Goal: Find specific page/section: Find specific page/section

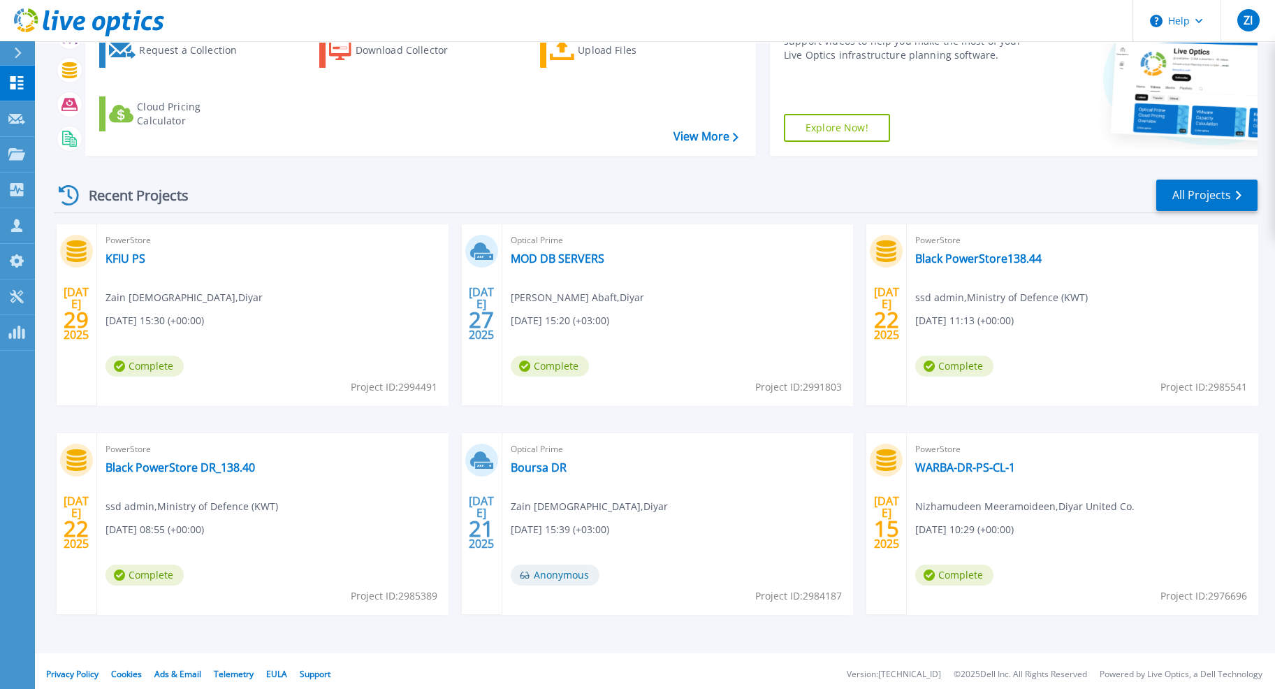
scroll to position [144, 0]
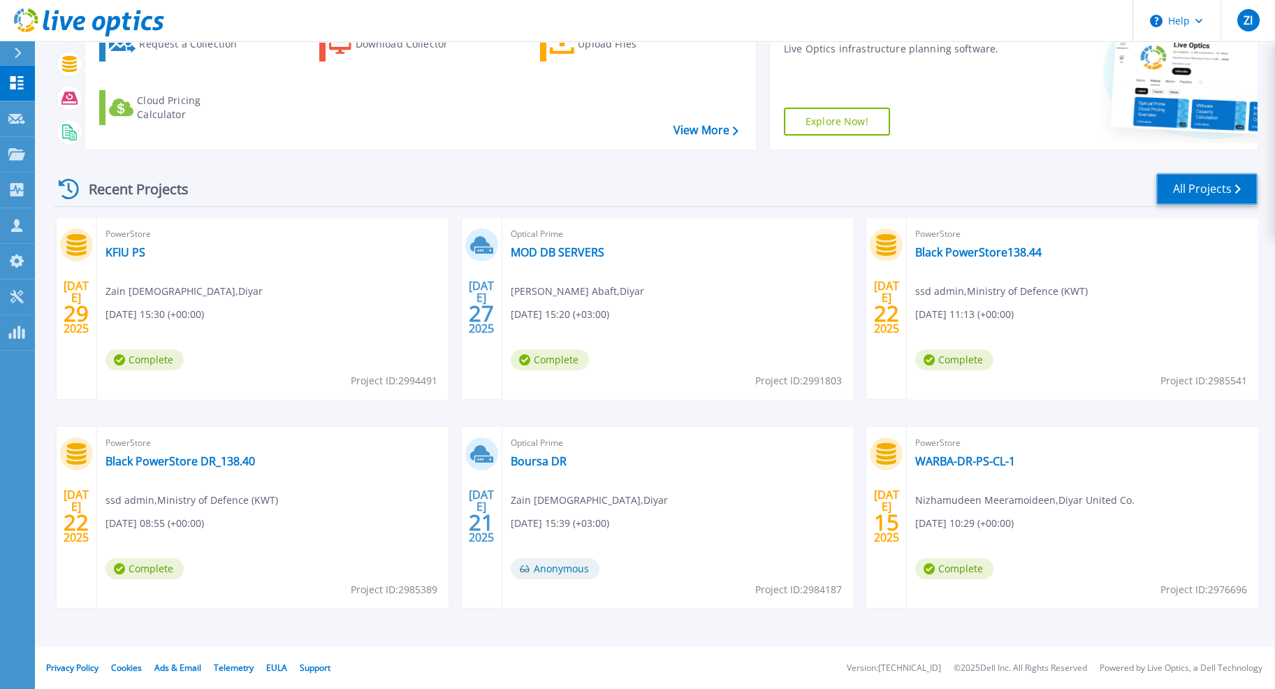
click at [1204, 199] on link "All Projects" at bounding box center [1206, 188] width 101 height 31
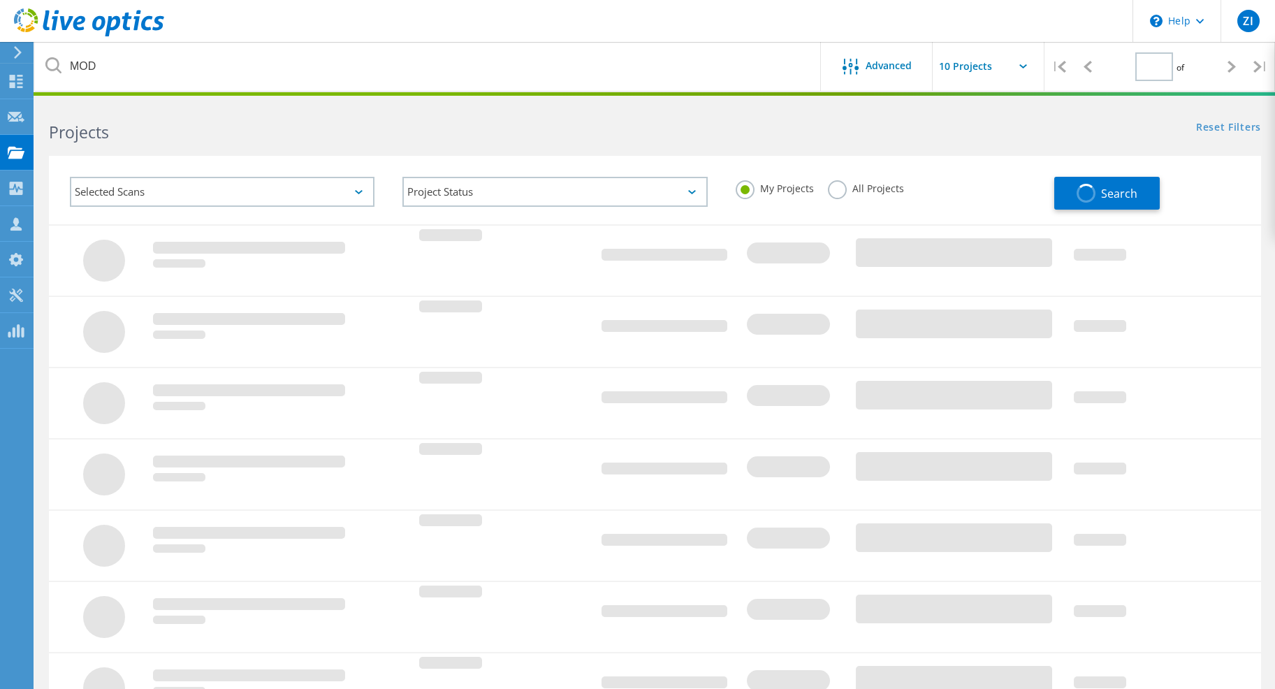
type input "1"
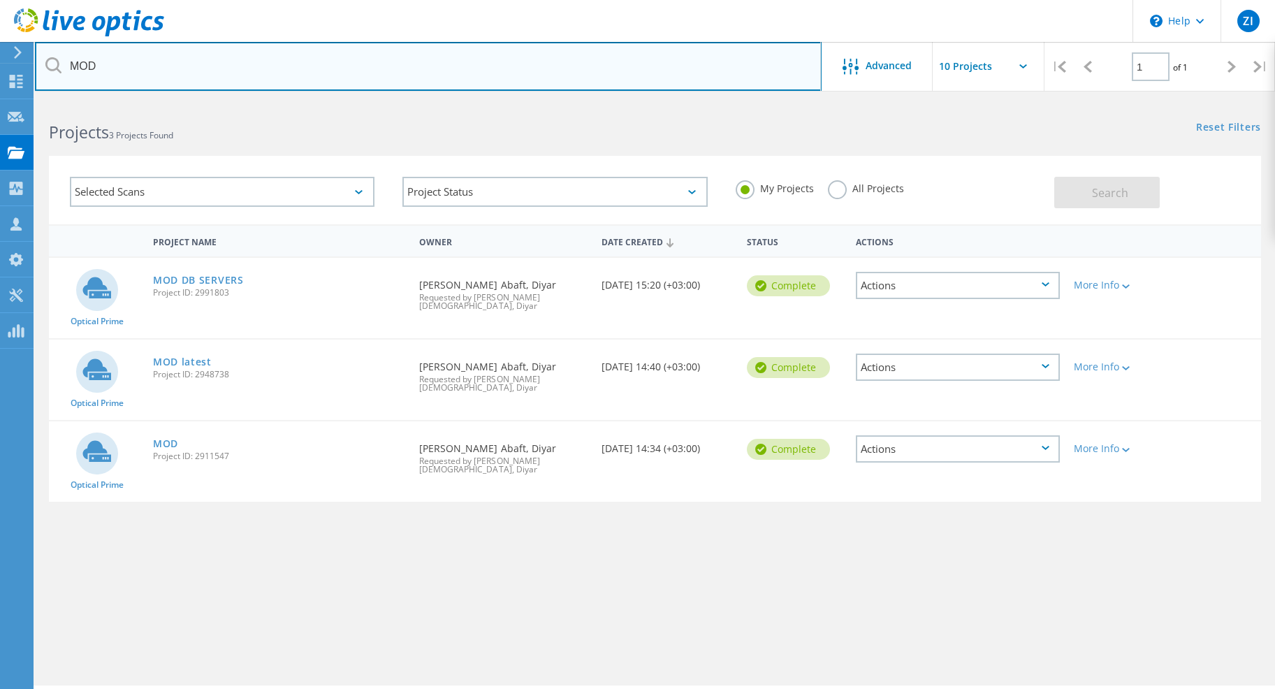
drag, startPoint x: 135, startPoint y: 62, endPoint x: 59, endPoint y: 73, distance: 76.1
click at [59, 72] on div "MOD" at bounding box center [428, 66] width 786 height 49
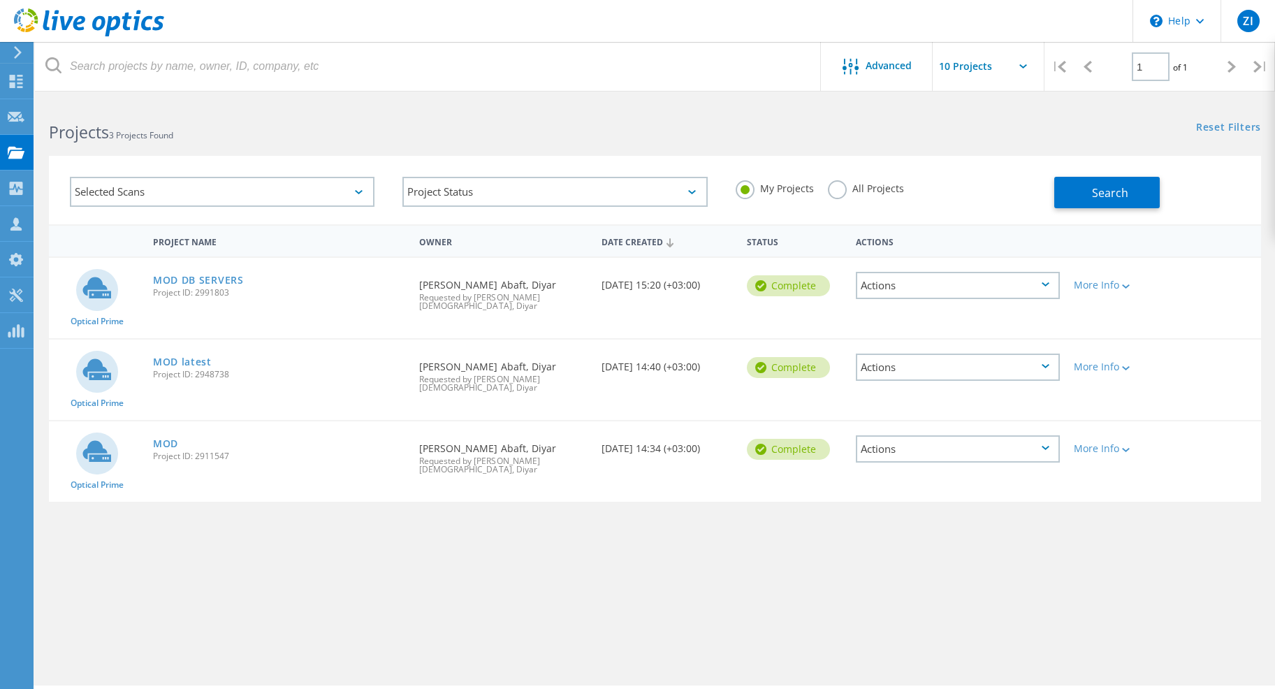
click at [839, 193] on label "All Projects" at bounding box center [866, 186] width 76 height 13
click at [0, 0] on input "All Projects" at bounding box center [0, 0] width 0 height 0
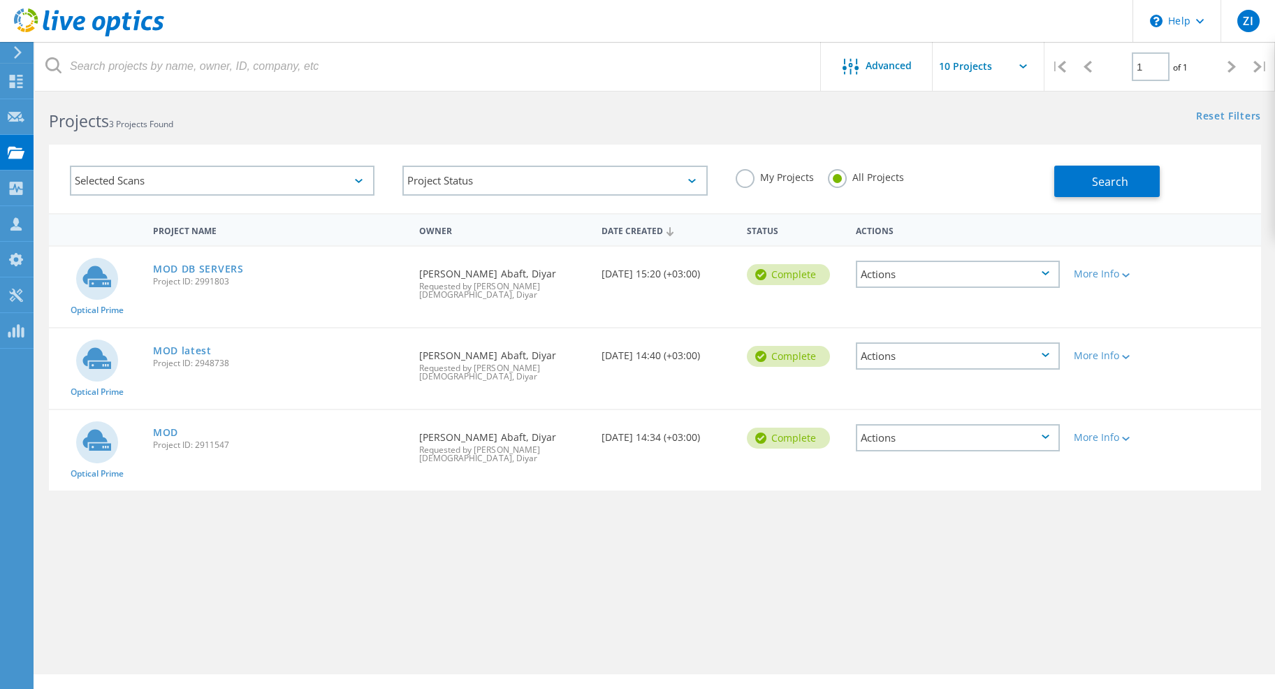
scroll to position [38, 0]
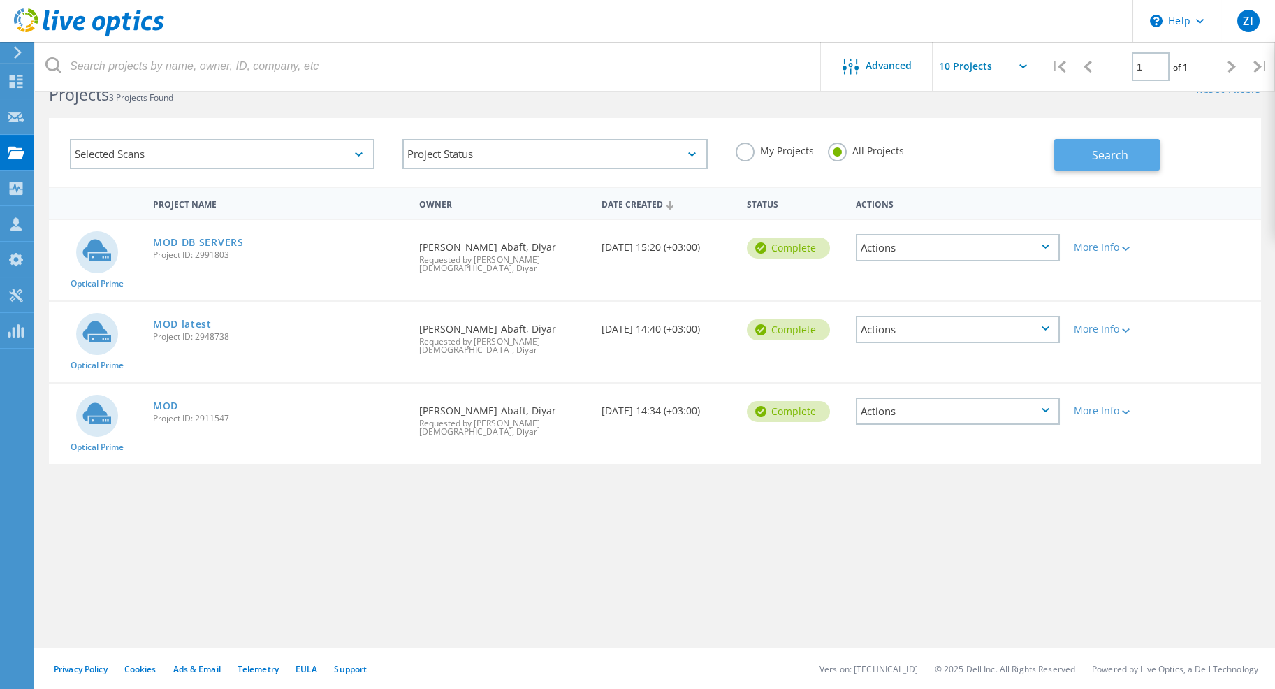
click at [1090, 155] on button "Search" at bounding box center [1106, 154] width 105 height 31
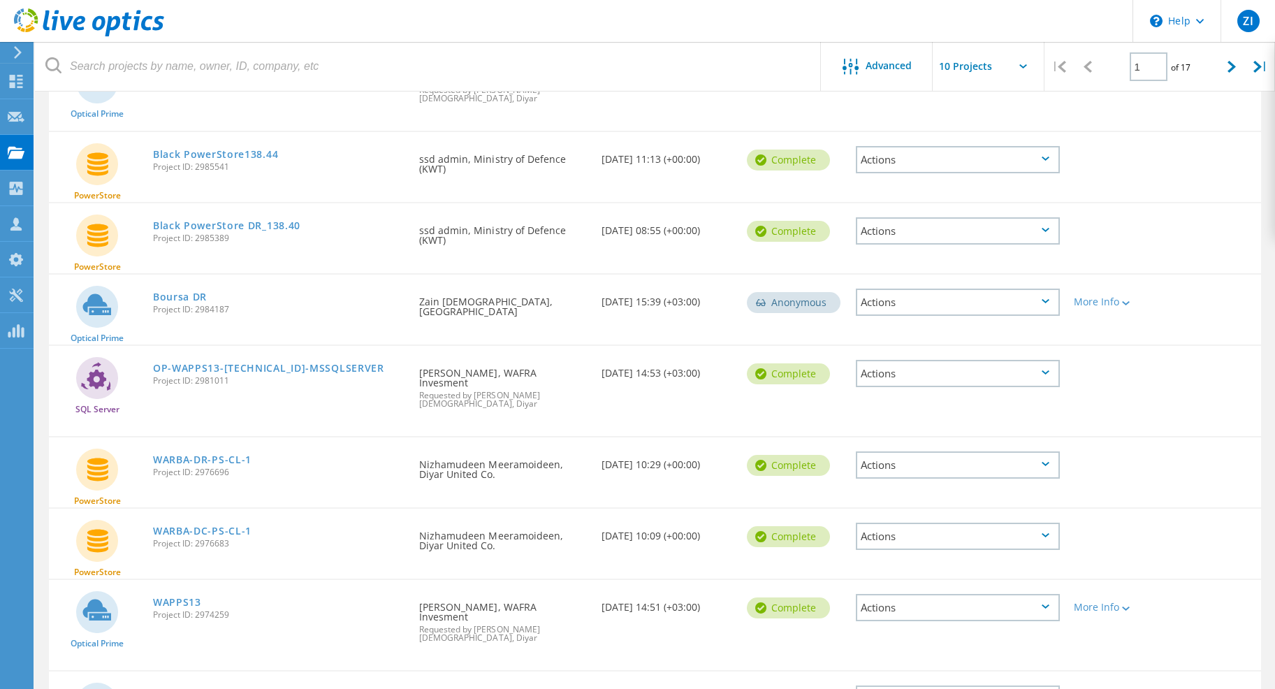
scroll to position [256, 0]
